Goal: Task Accomplishment & Management: Use online tool/utility

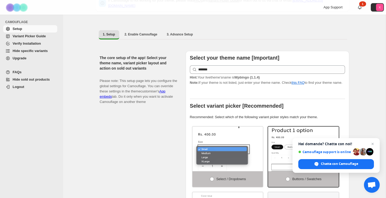
scroll to position [23, 0]
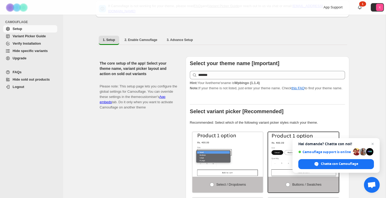
click at [33, 36] on span "Variant Picker Guide" at bounding box center [29, 36] width 33 height 4
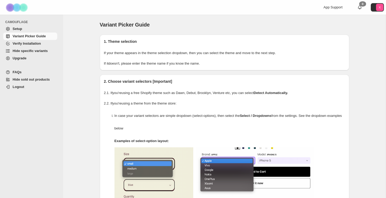
scroll to position [97, 0]
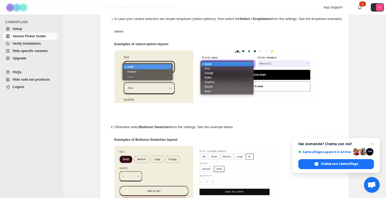
click at [37, 51] on span "Hide specific variants" at bounding box center [30, 51] width 35 height 4
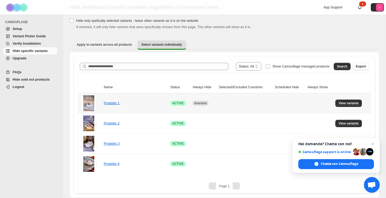
scroll to position [18, 0]
click at [110, 103] on link "Prodotto 1" at bounding box center [112, 103] width 16 height 4
click at [349, 103] on span "View variants" at bounding box center [349, 103] width 20 height 4
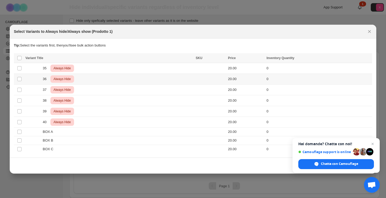
scroll to position [0, 0]
click at [60, 68] on span "Always Hide" at bounding box center [62, 68] width 19 height 6
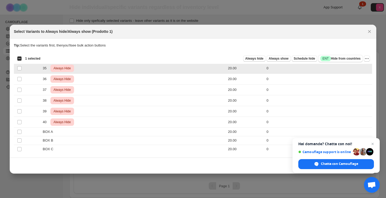
click at [60, 68] on span "Always Hide" at bounding box center [62, 68] width 19 height 6
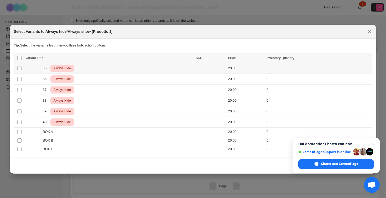
click at [60, 68] on span "Always Hide" at bounding box center [62, 68] width 19 height 6
click at [366, 59] on icon "More actions" at bounding box center [366, 58] width 5 height 5
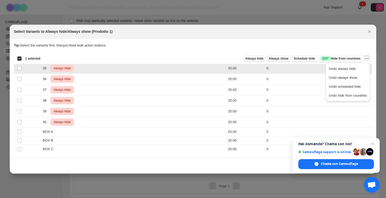
click at [76, 66] on div "35 Critical Always Hide" at bounding box center [108, 68] width 167 height 7
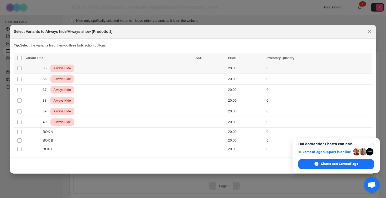
click at [76, 66] on div "35 Critical Always Hide" at bounding box center [108, 68] width 167 height 7
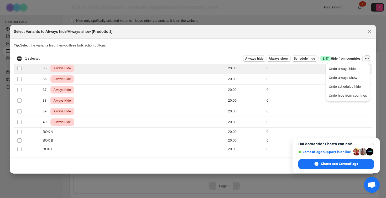
click at [180, 50] on div "Tip: Select the variants first, then you'll see bulk action buttons" at bounding box center [193, 48] width 359 height 11
click at [61, 68] on span "Always Hide" at bounding box center [62, 68] width 19 height 6
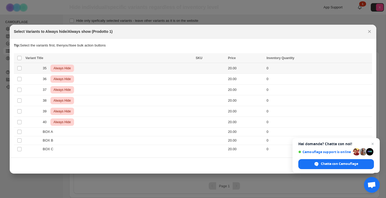
click at [61, 68] on span "Always Hide" at bounding box center [62, 68] width 19 height 6
click at [51, 68] on span "Critical Always Hide" at bounding box center [62, 68] width 24 height 7
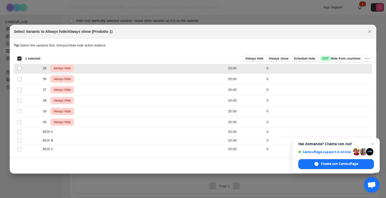
click at [45, 69] on span "35" at bounding box center [46, 68] width 7 height 5
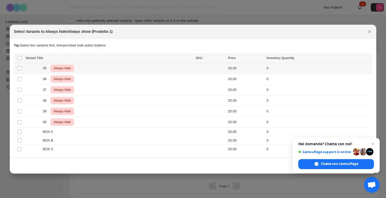
click at [45, 69] on span "35" at bounding box center [46, 68] width 7 height 5
click at [80, 120] on div "40 Critical Always Hide" at bounding box center [108, 121] width 167 height 7
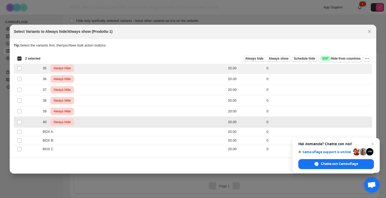
click at [80, 120] on div "40 Critical Always Hide" at bounding box center [108, 121] width 167 height 7
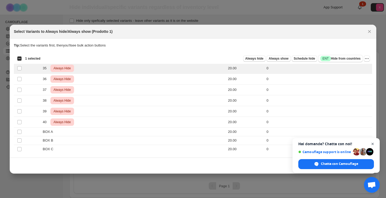
click at [372, 143] on span "Chiudere la chat" at bounding box center [373, 144] width 7 height 7
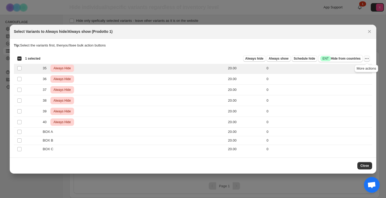
click at [367, 59] on icon "More actions" at bounding box center [366, 58] width 5 height 5
click at [351, 70] on span "Undo always hide" at bounding box center [342, 69] width 27 height 4
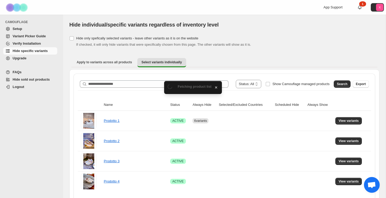
scroll to position [18, 0]
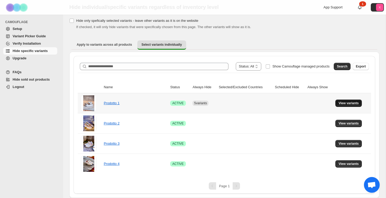
click at [352, 103] on span "View variants" at bounding box center [349, 103] width 20 height 4
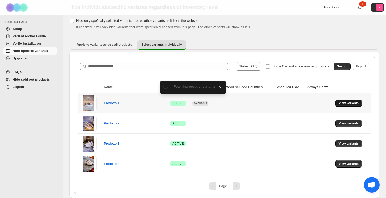
scroll to position [0, 0]
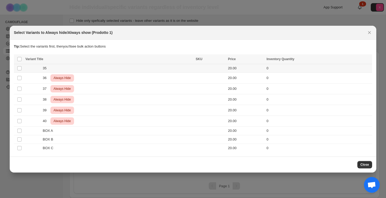
click at [154, 66] on div "35" at bounding box center [108, 68] width 167 height 5
click at [298, 60] on span "Schedule hide" at bounding box center [304, 60] width 21 height 4
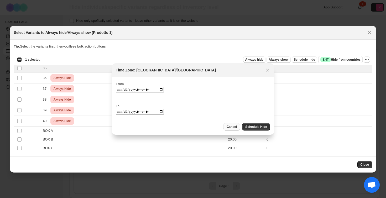
click at [232, 127] on span "Cancel" at bounding box center [232, 127] width 10 height 4
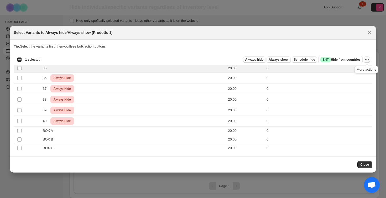
click at [367, 60] on icon "More actions" at bounding box center [366, 59] width 5 height 5
click at [369, 33] on icon "Close" at bounding box center [369, 32] width 3 height 3
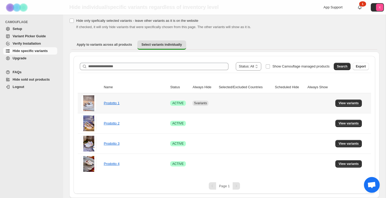
scroll to position [18, 0]
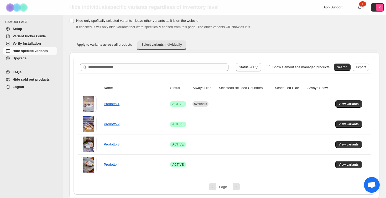
click at [147, 42] on button "Select variants individually" at bounding box center [161, 44] width 49 height 9
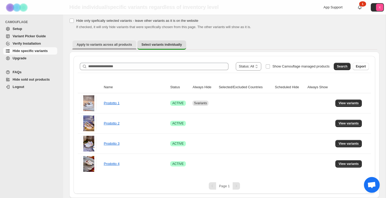
click at [116, 43] on span "Apply to variants across all products" at bounding box center [104, 45] width 55 height 4
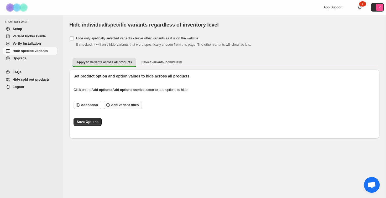
click at [119, 106] on span "Add variant titles" at bounding box center [125, 104] width 28 height 5
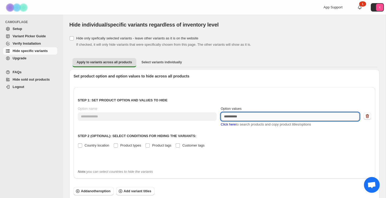
click at [232, 118] on textarea "Option values" at bounding box center [290, 116] width 139 height 8
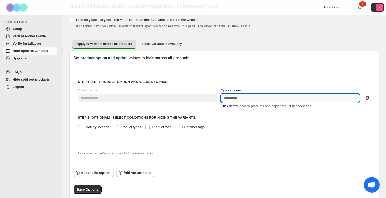
scroll to position [19, 0]
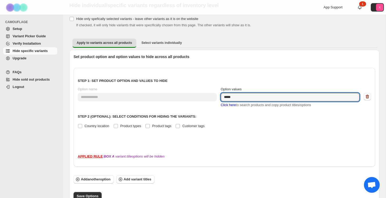
type textarea "*****"
click at [286, 133] on div "**********" at bounding box center [224, 109] width 293 height 74
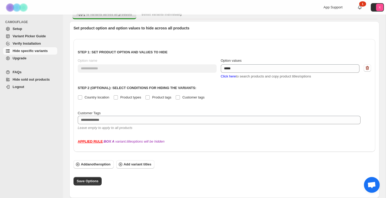
scroll to position [48, 0]
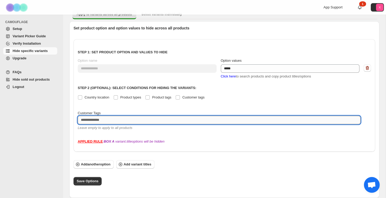
click at [94, 122] on textarea at bounding box center [219, 120] width 283 height 8
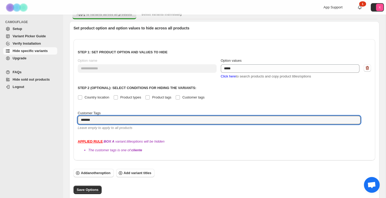
type textarea "*******"
click at [215, 134] on div "**********" at bounding box center [225, 99] width 302 height 121
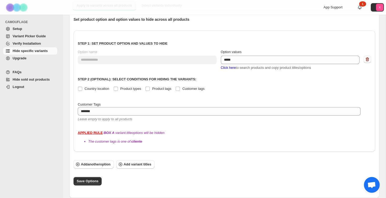
scroll to position [57, 0]
click at [84, 183] on span "Save Options" at bounding box center [88, 181] width 22 height 5
click at [80, 184] on button "Save Options" at bounding box center [88, 181] width 28 height 8
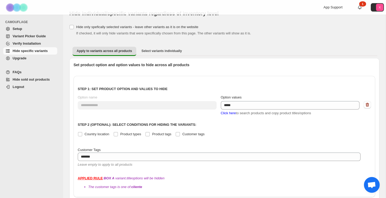
scroll to position [2, 0]
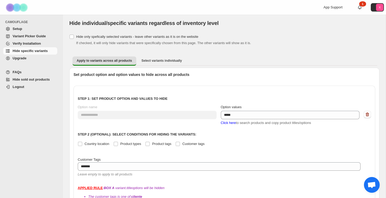
click at [31, 50] on span "Hide specific variants" at bounding box center [30, 51] width 35 height 4
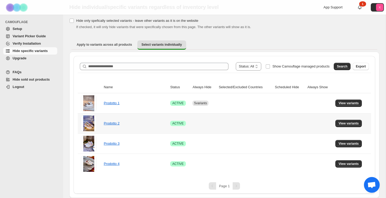
scroll to position [18, 0]
click at [105, 46] on span "Apply to variants across all products" at bounding box center [104, 45] width 55 height 4
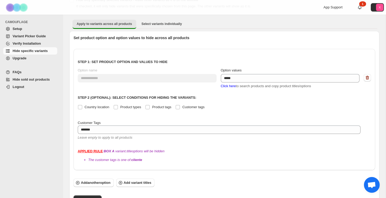
scroll to position [38, 0]
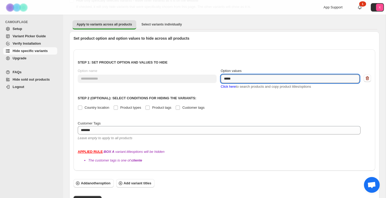
click at [235, 76] on textarea "*****" at bounding box center [290, 79] width 139 height 8
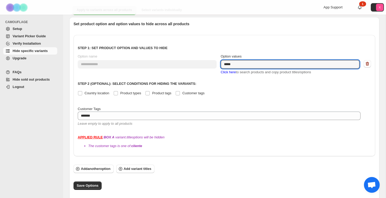
scroll to position [53, 0]
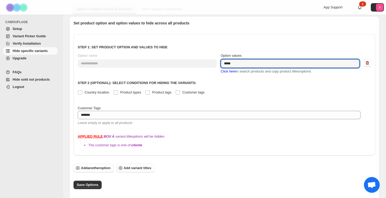
click at [224, 79] on div "**********" at bounding box center [224, 81] width 293 height 87
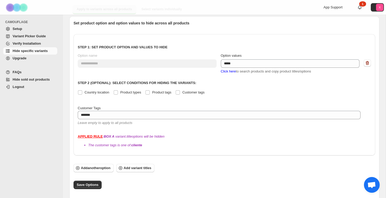
click at [231, 70] on span "Click here" at bounding box center [228, 71] width 15 height 4
click at [230, 71] on span "Click here" at bounding box center [228, 71] width 15 height 4
click at [229, 71] on span "Click here" at bounding box center [228, 71] width 15 height 4
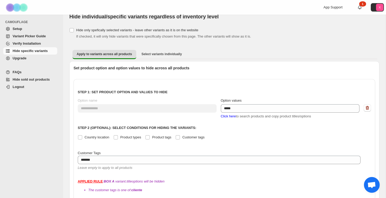
scroll to position [7, 0]
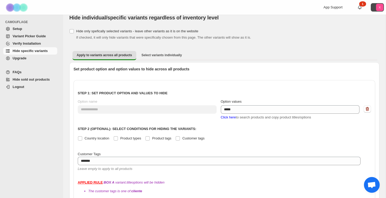
click at [377, 11] on icon "X" at bounding box center [379, 7] width 7 height 7
click at [378, 8] on icon "X" at bounding box center [379, 7] width 7 height 7
click at [308, 70] on p "Set product option and option values to hide across all products" at bounding box center [225, 68] width 302 height 5
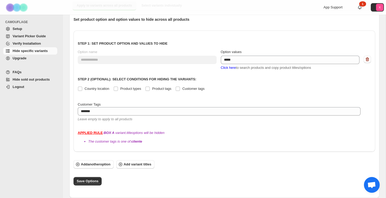
scroll to position [57, 0]
click at [232, 68] on span "Click here" at bounding box center [228, 68] width 15 height 4
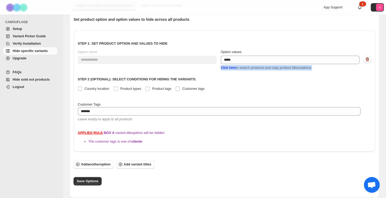
click at [232, 68] on span "Click here" at bounding box center [228, 68] width 15 height 4
click at [225, 69] on span "Click here" at bounding box center [228, 68] width 15 height 4
click at [147, 165] on span "Add variant titles" at bounding box center [138, 164] width 28 height 5
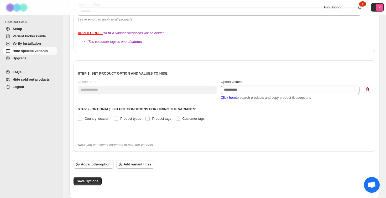
scroll to position [157, 0]
click at [369, 87] on icon "button" at bounding box center [367, 89] width 5 height 5
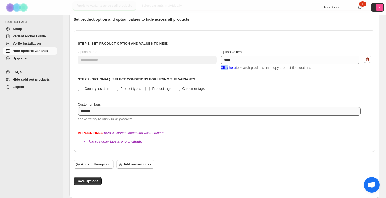
scroll to position [57, 0]
click at [96, 166] on span "Add another option" at bounding box center [96, 164] width 30 height 5
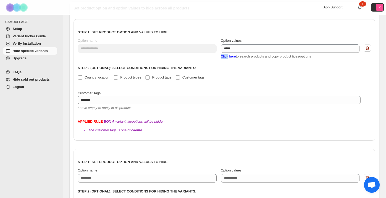
scroll to position [69, 0]
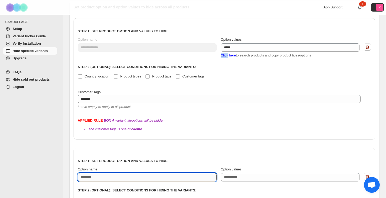
click at [122, 176] on input "Option name" at bounding box center [147, 177] width 139 height 8
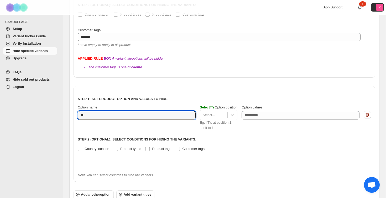
scroll to position [131, 0]
type input "******"
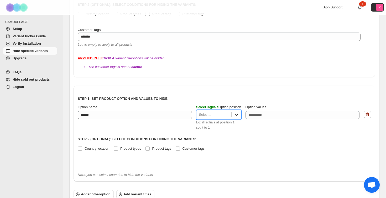
click at [241, 113] on div at bounding box center [236, 114] width 9 height 9
click at [250, 91] on div "Step 1: Set product option and values to hide Option name ****** Select Taglia …" at bounding box center [224, 129] width 293 height 78
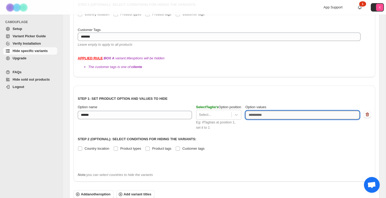
click at [256, 116] on textarea "Option values" at bounding box center [303, 115] width 114 height 8
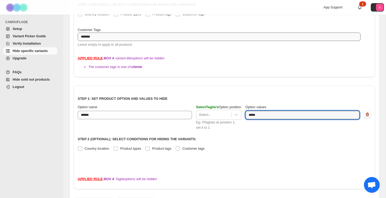
type textarea "*****"
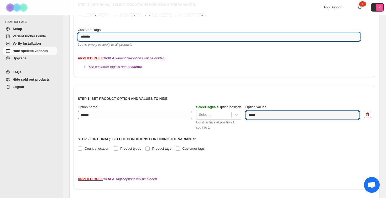
click at [110, 40] on textarea "*******" at bounding box center [219, 37] width 283 height 8
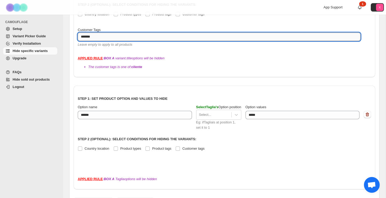
click at [110, 40] on textarea "*******" at bounding box center [219, 37] width 283 height 8
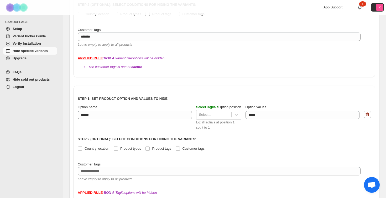
click at [113, 165] on label "Customer Tags" at bounding box center [219, 164] width 283 height 5
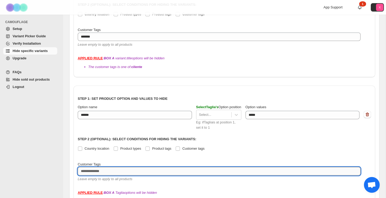
click at [107, 168] on textarea at bounding box center [219, 171] width 283 height 8
paste textarea "*******"
type textarea "*******"
click at [281, 43] on div "Leave empty to apply to all products" at bounding box center [219, 44] width 283 height 5
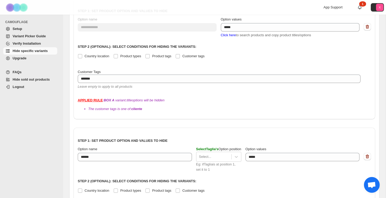
scroll to position [84, 0]
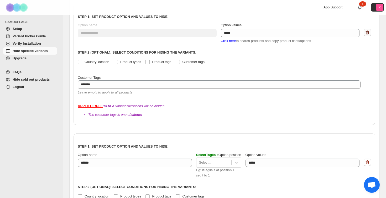
click at [367, 30] on icon "button" at bounding box center [367, 32] width 5 height 5
type input "******"
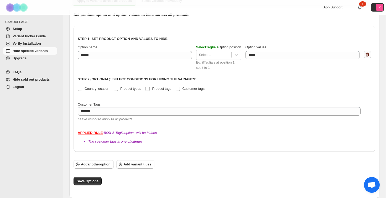
scroll to position [61, 0]
click at [86, 183] on span "Save Options" at bounding box center [88, 181] width 22 height 5
click at [239, 54] on icon at bounding box center [236, 54] width 5 height 5
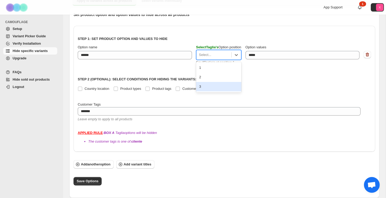
click at [272, 93] on div "Step 1: Set product option and values to hide Option name ****** Select Taglia …" at bounding box center [224, 76] width 293 height 92
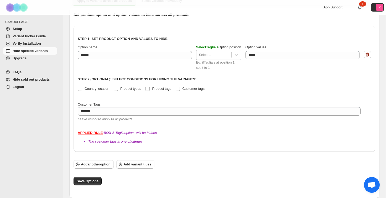
click at [219, 58] on div "Select..." at bounding box center [213, 55] width 35 height 8
click at [207, 71] on div "1" at bounding box center [218, 67] width 45 height 9
click at [86, 181] on span "Save Options" at bounding box center [88, 181] width 22 height 5
click at [207, 53] on div at bounding box center [214, 55] width 30 height 6
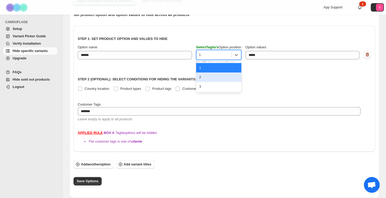
click at [213, 77] on div "2" at bounding box center [218, 76] width 45 height 9
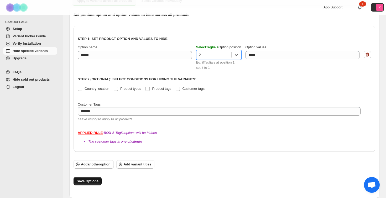
click at [82, 181] on span "Save Options" at bounding box center [88, 181] width 22 height 5
click at [212, 45] on span "Select Taglia 's" at bounding box center [207, 47] width 22 height 4
click at [239, 57] on icon at bounding box center [236, 54] width 5 height 5
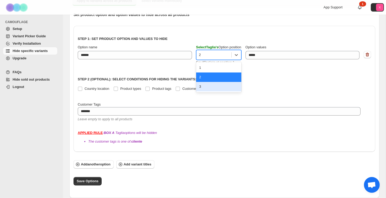
click at [212, 89] on div "3" at bounding box center [218, 86] width 45 height 9
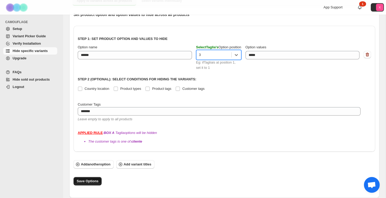
click at [87, 185] on button "Save Options" at bounding box center [88, 181] width 28 height 8
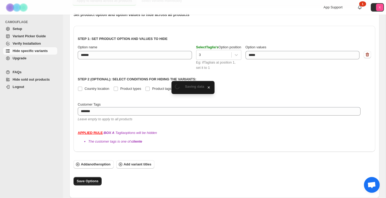
click at [87, 185] on button "Save Options" at bounding box center [88, 181] width 28 height 8
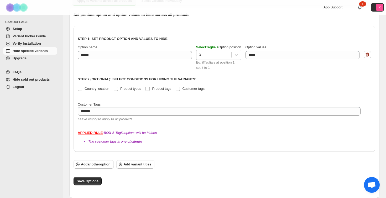
click at [215, 51] on div "3" at bounding box center [213, 55] width 35 height 8
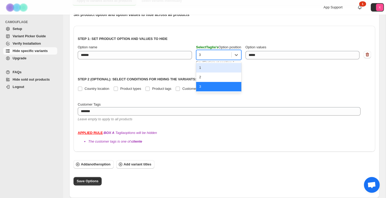
click at [205, 66] on div "1" at bounding box center [218, 67] width 45 height 9
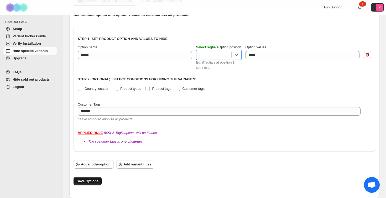
click at [88, 181] on span "Save Options" at bounding box center [88, 181] width 22 height 5
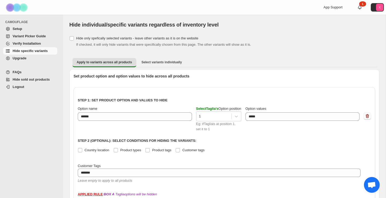
scroll to position [0, 0]
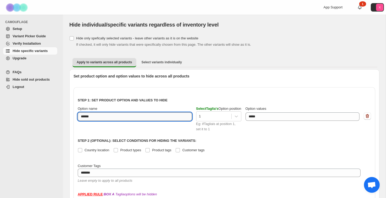
click at [126, 115] on input "******" at bounding box center [135, 116] width 114 height 8
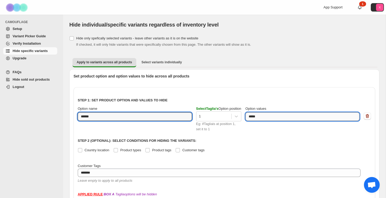
click at [288, 114] on textarea "*****" at bounding box center [302, 116] width 112 height 8
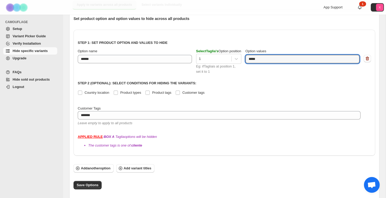
scroll to position [58, 0]
click at [87, 137] on strong "APPLIED RULE" at bounding box center [90, 136] width 25 height 4
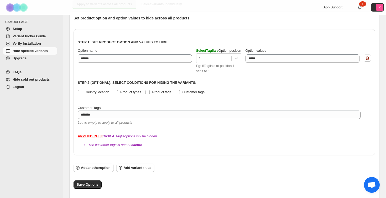
click at [87, 137] on strong "APPLIED RULE" at bounding box center [90, 136] width 25 height 4
click at [86, 187] on span "Save Options" at bounding box center [88, 184] width 22 height 5
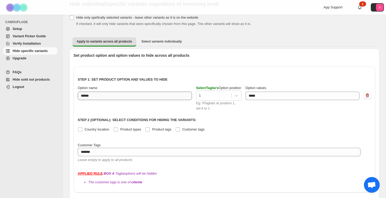
scroll to position [25, 0]
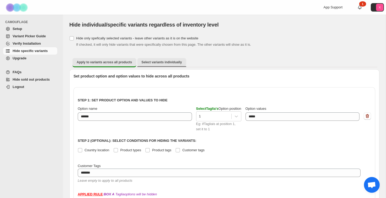
click at [171, 59] on button "Select variants individually" at bounding box center [161, 62] width 49 height 8
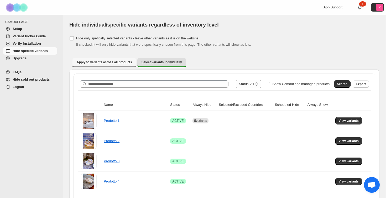
click at [100, 63] on span "Apply to variants across all products" at bounding box center [104, 62] width 55 height 4
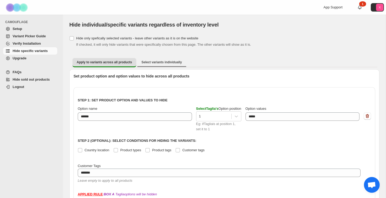
click at [157, 67] on li "Select variants individually" at bounding box center [161, 62] width 49 height 9
click at [158, 64] on span "Select variants individually" at bounding box center [162, 62] width 40 height 4
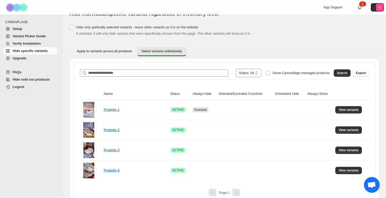
scroll to position [16, 0]
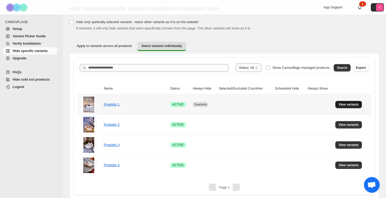
click at [352, 103] on span "View variants" at bounding box center [349, 104] width 20 height 4
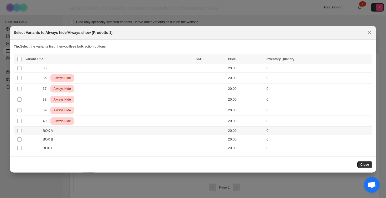
scroll to position [0, 0]
click at [371, 35] on icon "Close" at bounding box center [369, 32] width 5 height 5
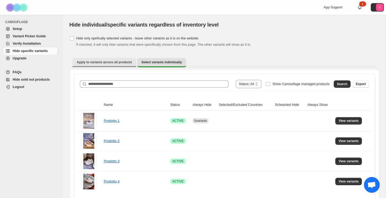
click at [112, 64] on span "Apply to variants across all products" at bounding box center [104, 62] width 55 height 4
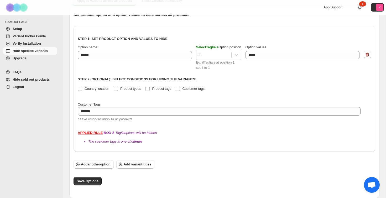
scroll to position [61, 0]
click at [100, 165] on span "Add another option" at bounding box center [96, 164] width 30 height 5
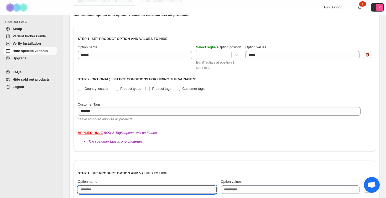
click at [93, 186] on input "Option name" at bounding box center [147, 189] width 139 height 8
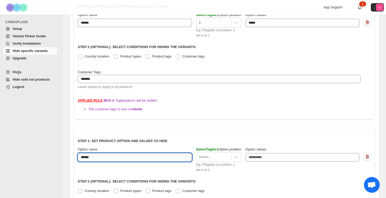
scroll to position [98, 0]
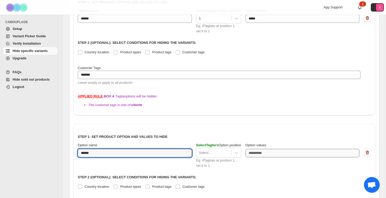
type input "******"
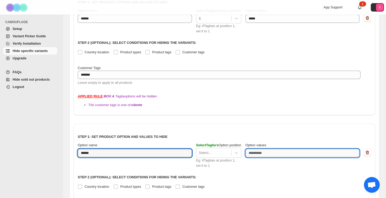
click at [266, 152] on textarea "Option values" at bounding box center [303, 153] width 114 height 8
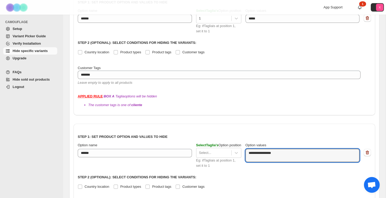
type textarea "**********"
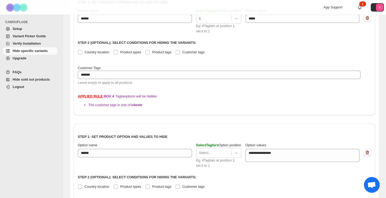
click at [273, 172] on div "**********" at bounding box center [224, 167] width 293 height 78
click at [226, 158] on div "Eg: if Taglia is at position 1, set it to 1" at bounding box center [218, 163] width 45 height 11
click at [217, 149] on div "Select..." at bounding box center [213, 153] width 35 height 8
click at [201, 163] on div "1" at bounding box center [218, 165] width 45 height 9
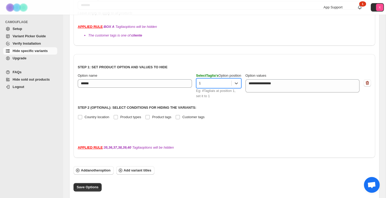
scroll to position [174, 0]
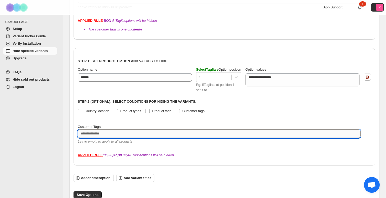
click at [123, 130] on textarea at bounding box center [219, 133] width 283 height 8
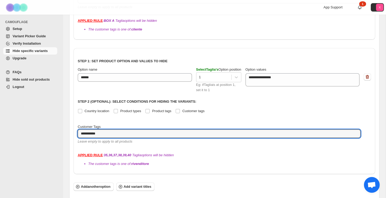
type textarea "**********"
click at [211, 161] on li "The customer tags is one of: rivenditore" at bounding box center [229, 163] width 283 height 5
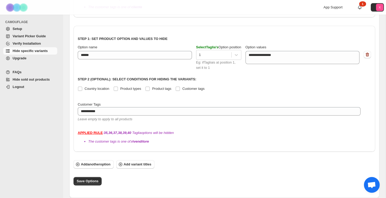
scroll to position [196, 0]
click at [92, 182] on span "Save Options" at bounding box center [88, 181] width 22 height 5
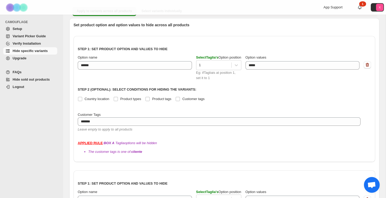
scroll to position [52, 0]
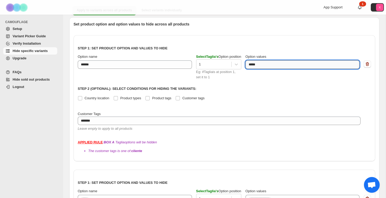
click at [268, 62] on textarea "*****" at bounding box center [302, 64] width 112 height 8
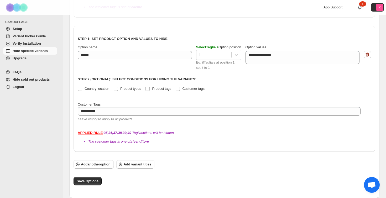
scroll to position [196, 0]
type textarea "**********"
click at [86, 180] on span "Save Options" at bounding box center [88, 181] width 22 height 5
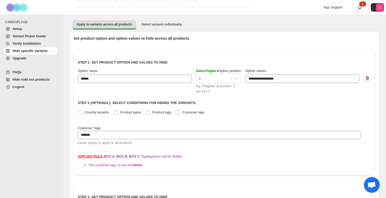
scroll to position [38, 0]
click at [158, 27] on button "Select variants individually" at bounding box center [161, 24] width 49 height 8
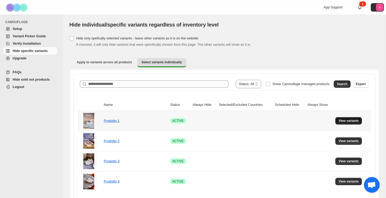
click at [344, 119] on span "View variants" at bounding box center [349, 121] width 20 height 4
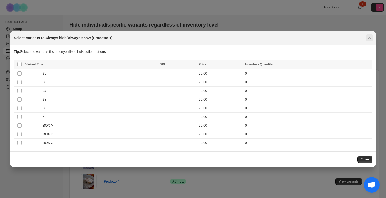
click at [372, 37] on icon "Close" at bounding box center [369, 37] width 5 height 5
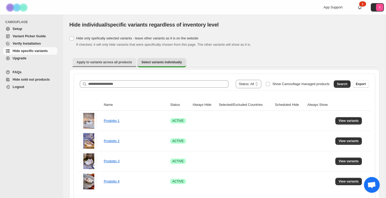
click at [114, 63] on span "Apply to variants across all products" at bounding box center [104, 62] width 55 height 4
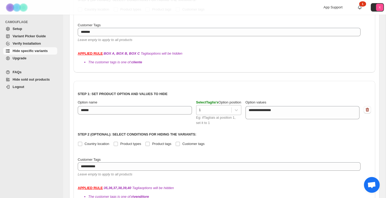
scroll to position [120, 0]
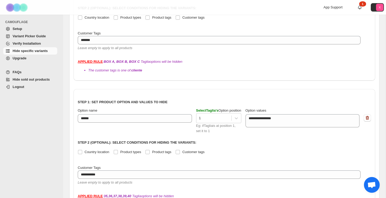
scroll to position [142, 0]
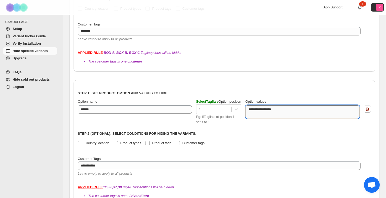
click at [291, 110] on textarea "**********" at bounding box center [302, 111] width 112 height 13
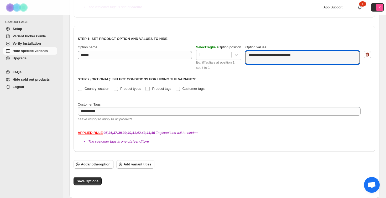
scroll to position [196, 0]
type textarea "**********"
click at [83, 184] on button "Save Options" at bounding box center [88, 181] width 28 height 8
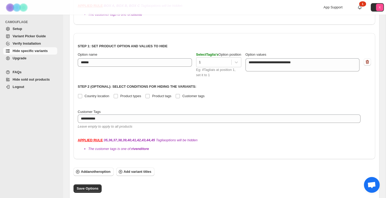
scroll to position [191, 0]
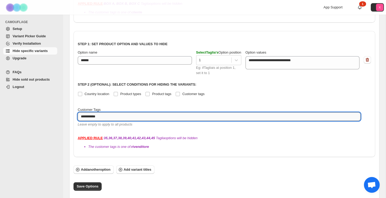
click at [100, 114] on textarea "**********" at bounding box center [219, 116] width 283 height 8
click at [132, 97] on label "Product types" at bounding box center [127, 93] width 28 height 7
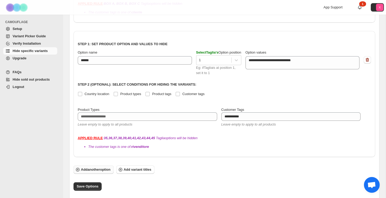
click at [99, 170] on span "Add another option" at bounding box center [96, 169] width 30 height 5
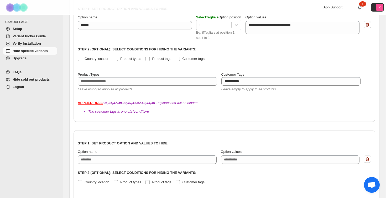
scroll to position [236, 0]
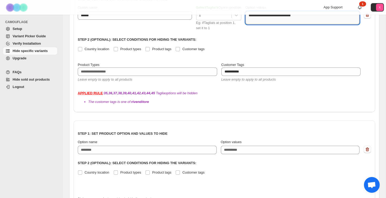
click at [266, 19] on textarea "**********" at bounding box center [302, 17] width 112 height 13
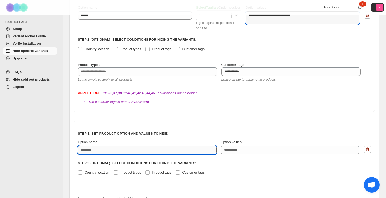
click at [108, 148] on input "Option name" at bounding box center [147, 150] width 139 height 8
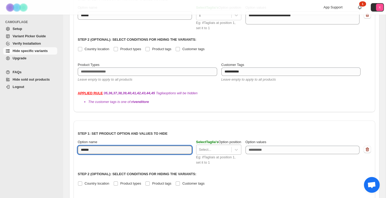
type input "******"
click at [225, 147] on div at bounding box center [214, 150] width 30 height 6
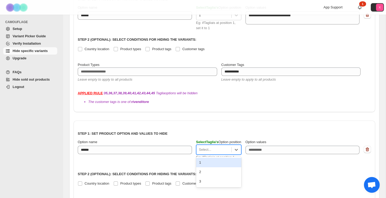
click at [211, 161] on div "1" at bounding box center [218, 162] width 45 height 9
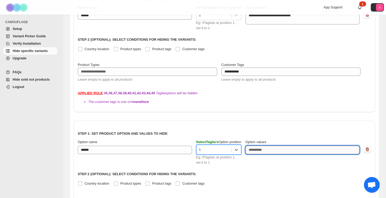
click at [255, 147] on textarea "Option values" at bounding box center [303, 150] width 114 height 8
paste textarea "**********"
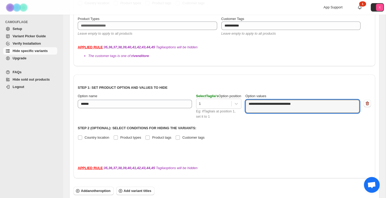
scroll to position [299, 0]
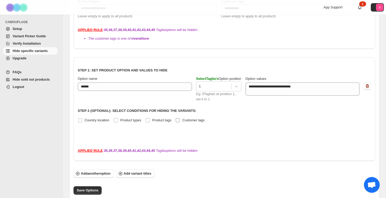
click at [180, 122] on span at bounding box center [177, 120] width 5 height 5
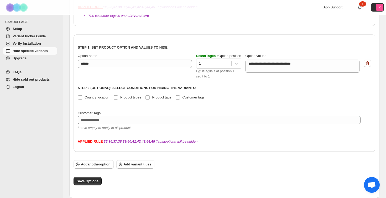
scroll to position [322, 0]
click at [96, 181] on span "Save Options" at bounding box center [88, 181] width 22 height 5
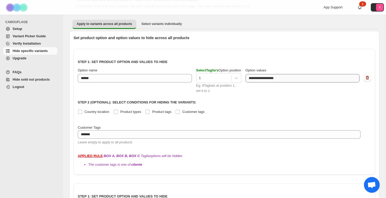
scroll to position [34, 0]
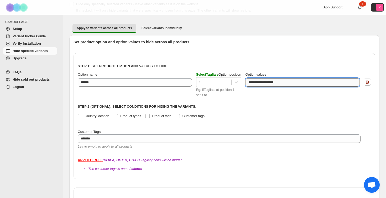
click at [266, 84] on textarea "**********" at bounding box center [302, 82] width 112 height 8
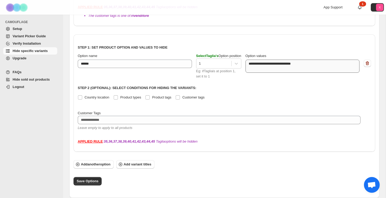
scroll to position [322, 0]
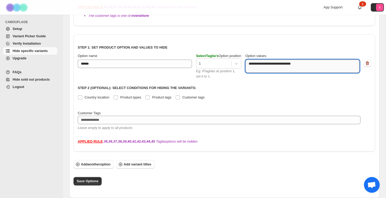
click at [269, 63] on textarea "**********" at bounding box center [302, 66] width 112 height 13
paste textarea "**********"
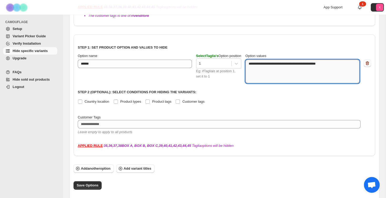
click at [269, 63] on textarea "**********" at bounding box center [302, 72] width 112 height 24
paste textarea
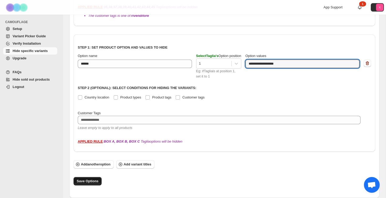
type textarea "**********"
click at [92, 182] on span "Save Options" at bounding box center [88, 181] width 22 height 5
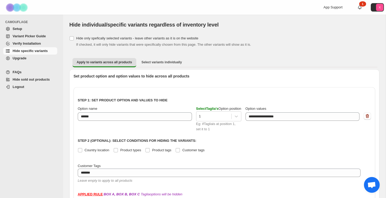
scroll to position [0, 0]
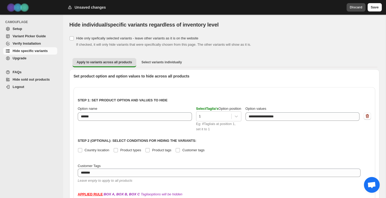
click at [358, 9] on span "Discard" at bounding box center [356, 7] width 13 height 5
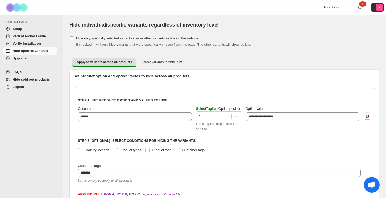
click at [361, 9] on link "1" at bounding box center [359, 7] width 5 height 5
